Goal: Information Seeking & Learning: Learn about a topic

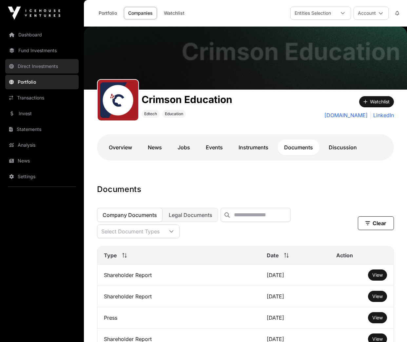
scroll to position [64, 0]
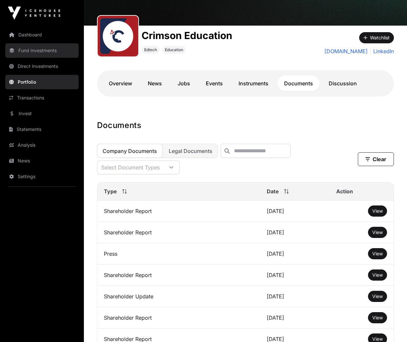
click at [25, 52] on link "Fund Investments" at bounding box center [41, 50] width 73 height 14
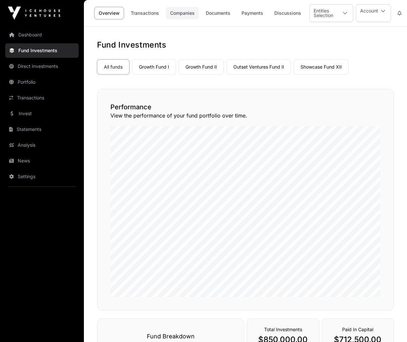
click at [192, 11] on link "Companies" at bounding box center [182, 13] width 33 height 12
click at [188, 18] on link "Companies" at bounding box center [182, 13] width 33 height 12
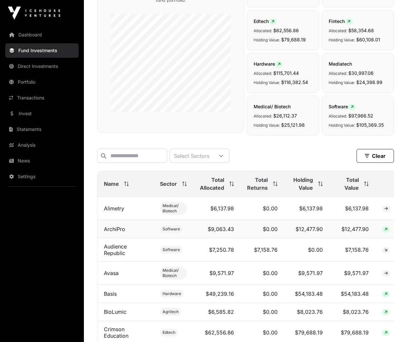
scroll to position [124, 0]
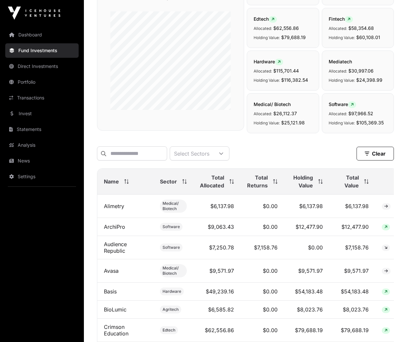
click at [211, 180] on span "Total Allocated" at bounding box center [212, 181] width 24 height 16
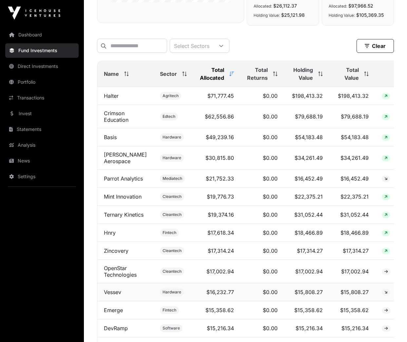
scroll to position [0, 0]
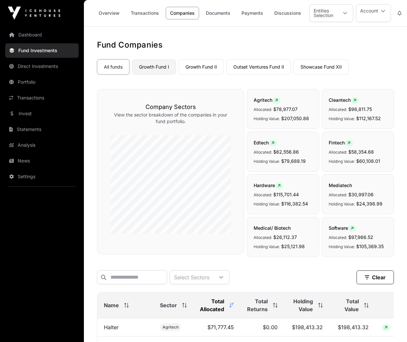
click at [149, 69] on link "Growth Fund I" at bounding box center [154, 66] width 44 height 15
click at [326, 13] on div "Entities Selection" at bounding box center [324, 13] width 28 height 17
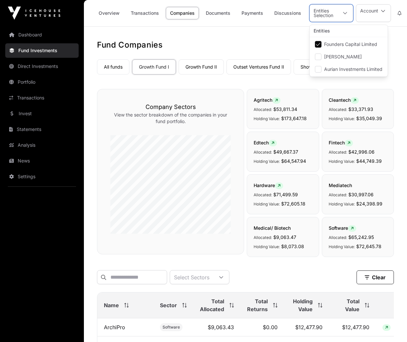
scroll to position [7, 4]
click at [326, 13] on div "Entities Selection" at bounding box center [324, 13] width 28 height 17
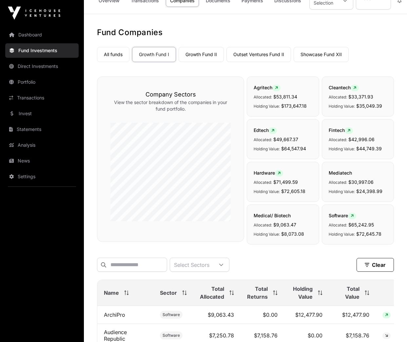
scroll to position [0, 0]
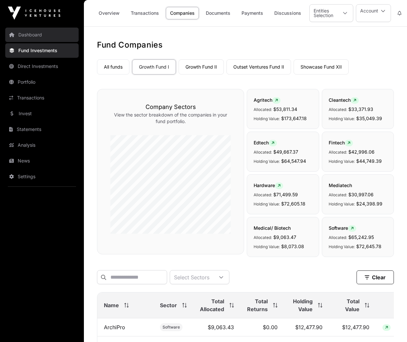
click at [30, 35] on link "Dashboard" at bounding box center [41, 35] width 73 height 14
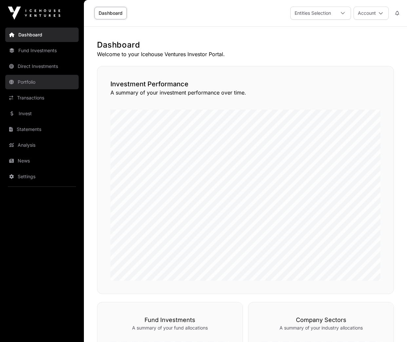
click at [25, 84] on link "Portfolio" at bounding box center [41, 82] width 73 height 14
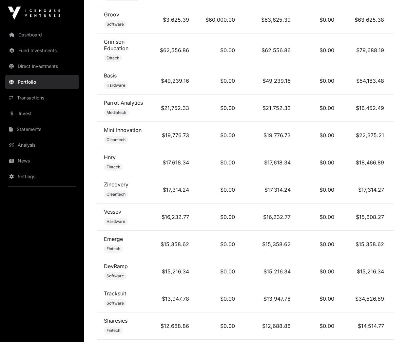
scroll to position [668, 0]
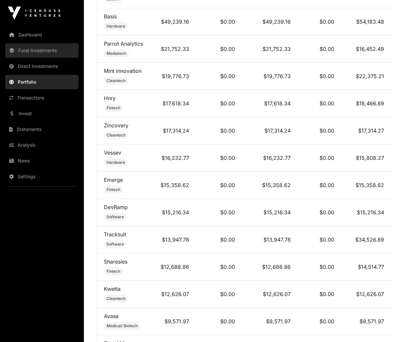
click at [38, 52] on link "Fund Investments" at bounding box center [41, 50] width 73 height 14
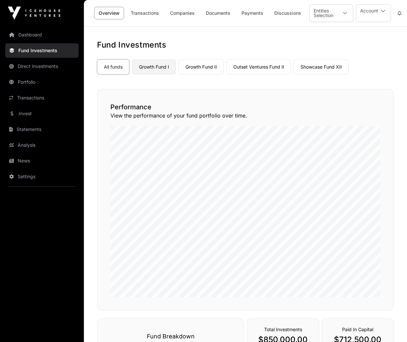
click at [154, 69] on link "Growth Fund I" at bounding box center [154, 66] width 44 height 15
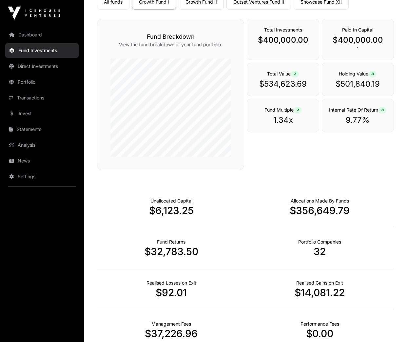
scroll to position [128, 0]
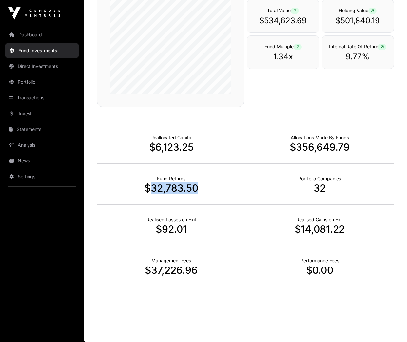
drag, startPoint x: 152, startPoint y: 190, endPoint x: 196, endPoint y: 188, distance: 43.3
click at [196, 188] on p "$32,783.50" at bounding box center [171, 188] width 149 height 12
copy p "32,783.50"
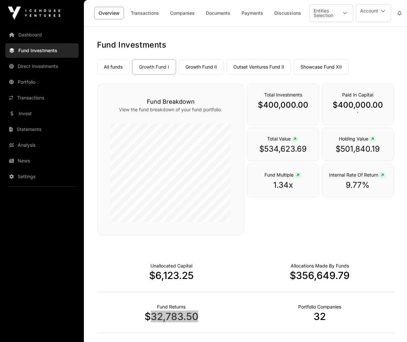
scroll to position [0, 0]
drag, startPoint x: 341, startPoint y: 148, endPoint x: 379, endPoint y: 149, distance: 37.4
click at [379, 149] on p "$501,840.19" at bounding box center [358, 148] width 58 height 10
copy p "501,840.19"
click at [191, 65] on link "Growth Fund II" at bounding box center [201, 66] width 45 height 15
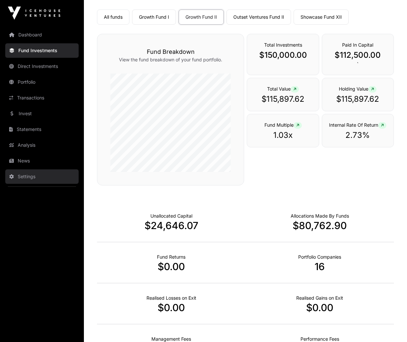
scroll to position [49, 0]
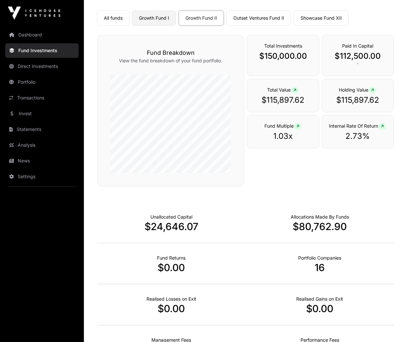
click at [153, 18] on link "Growth Fund I" at bounding box center [154, 17] width 44 height 15
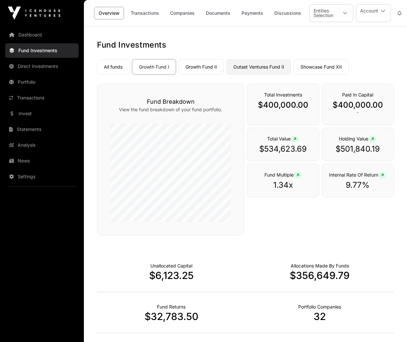
click at [258, 69] on link "Outset Ventures Fund II" at bounding box center [259, 66] width 65 height 15
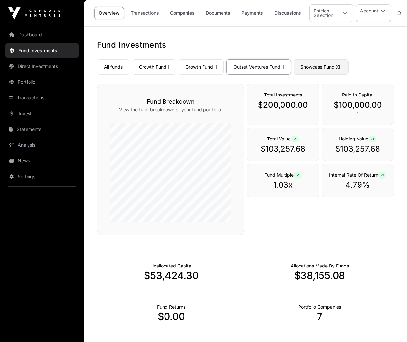
click at [332, 70] on link "Showcase Fund XII" at bounding box center [321, 66] width 55 height 15
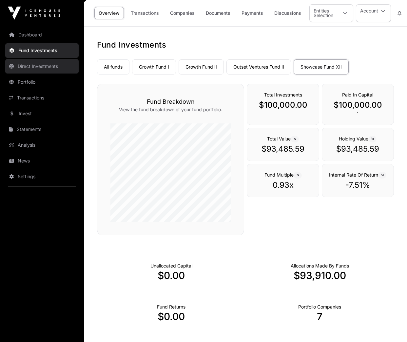
click at [19, 68] on link "Direct Investments" at bounding box center [41, 66] width 73 height 14
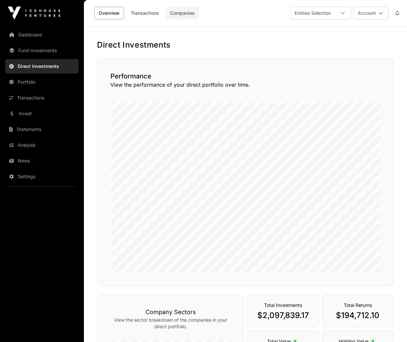
click at [174, 12] on link "Companies" at bounding box center [182, 13] width 33 height 12
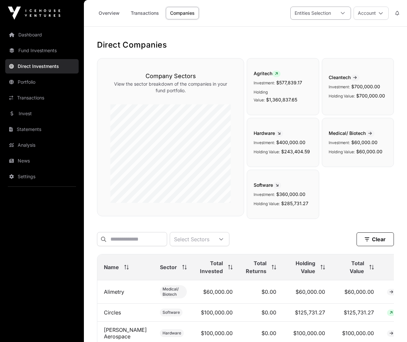
click at [304, 12] on div "Entities Selection" at bounding box center [313, 13] width 44 height 12
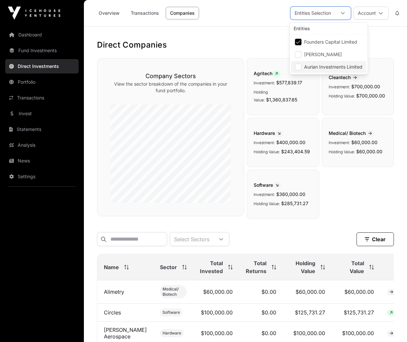
click at [311, 68] on span "Aurian Investments Limited" at bounding box center [333, 67] width 58 height 5
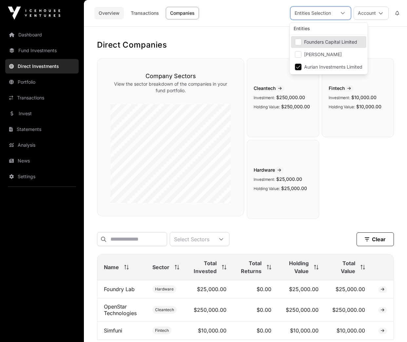
click at [106, 13] on link "Overview" at bounding box center [109, 13] width 30 height 12
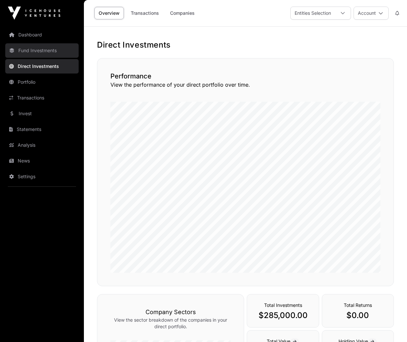
click at [46, 51] on link "Fund Investments" at bounding box center [41, 50] width 73 height 14
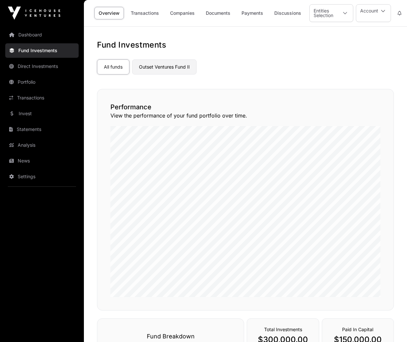
drag, startPoint x: 164, startPoint y: 64, endPoint x: 170, endPoint y: 70, distance: 9.5
click at [164, 64] on link "Outset Ventures Fund II" at bounding box center [164, 66] width 65 height 15
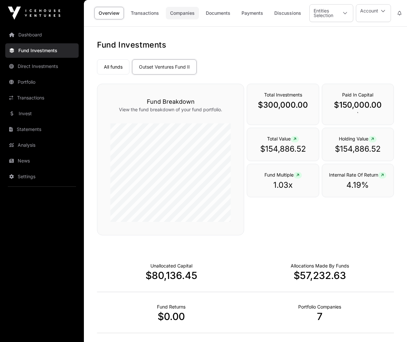
click at [184, 13] on link "Companies" at bounding box center [182, 13] width 33 height 12
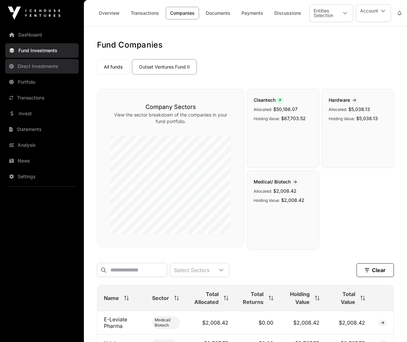
click at [35, 66] on link "Direct Investments" at bounding box center [41, 66] width 73 height 14
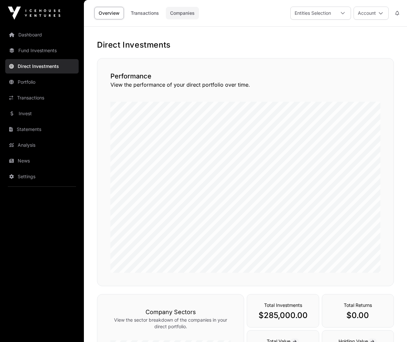
click at [176, 14] on link "Companies" at bounding box center [182, 13] width 33 height 12
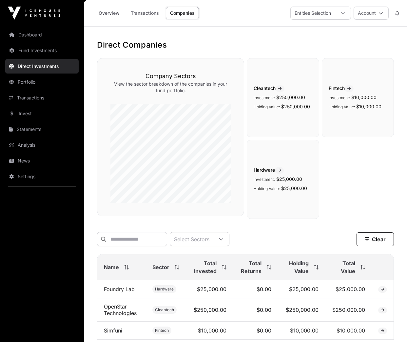
scroll to position [53, 0]
